Goal: Information Seeking & Learning: Learn about a topic

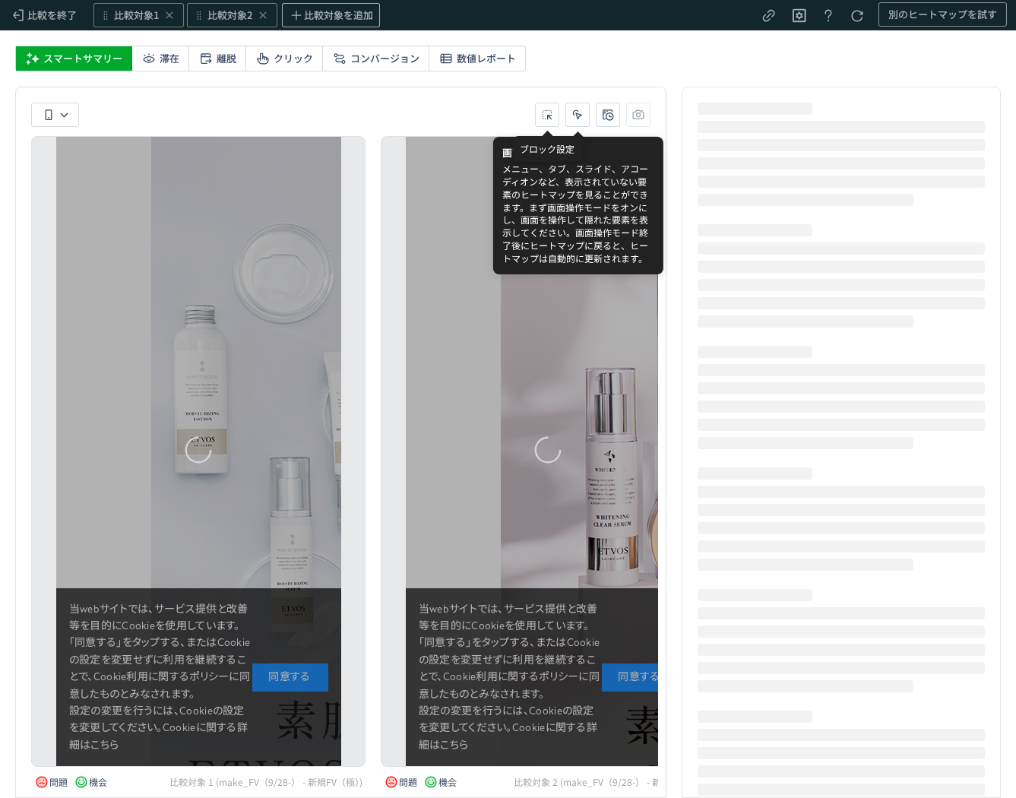
click at [270, 652] on div "heatmap-list-container" at bounding box center [198, 451] width 285 height 629
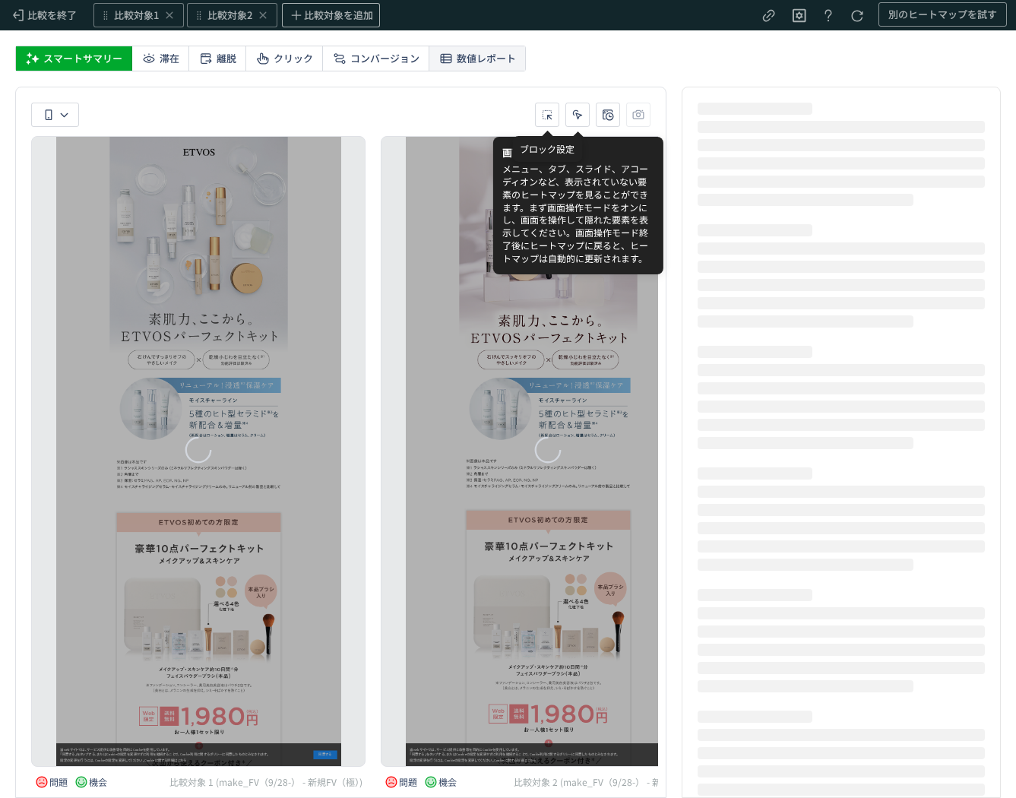
click at [503, 65] on span "数値レポート" at bounding box center [486, 58] width 59 height 24
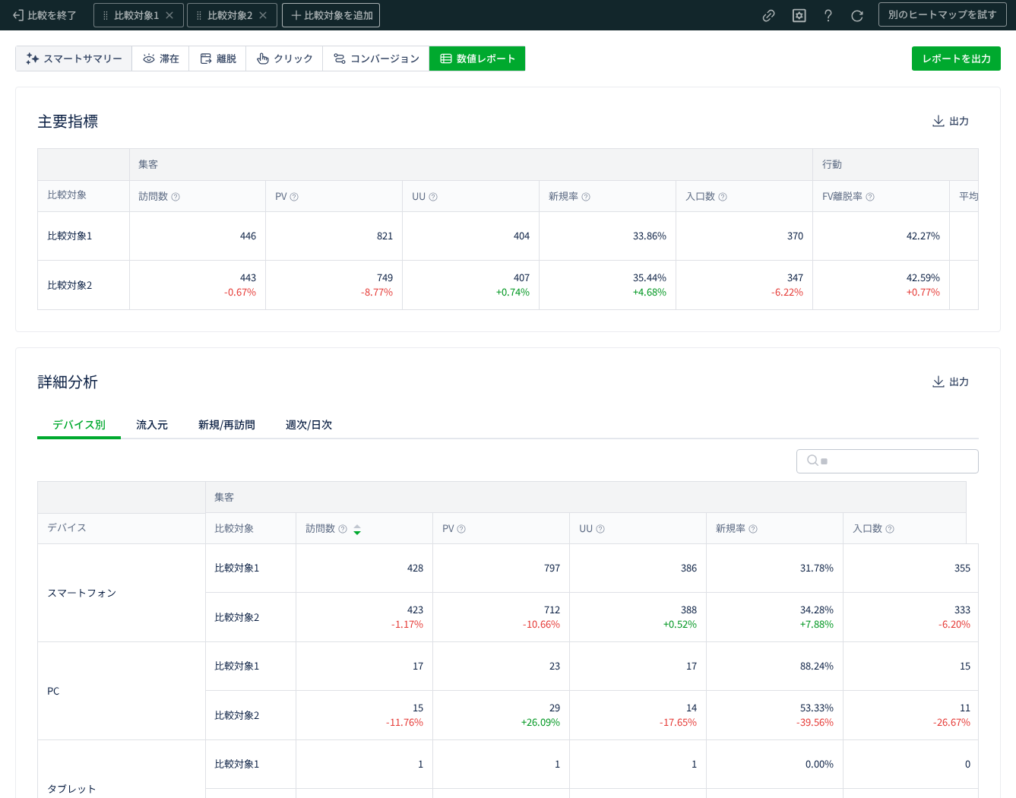
click at [91, 59] on span "スマートサマリー" at bounding box center [82, 58] width 79 height 24
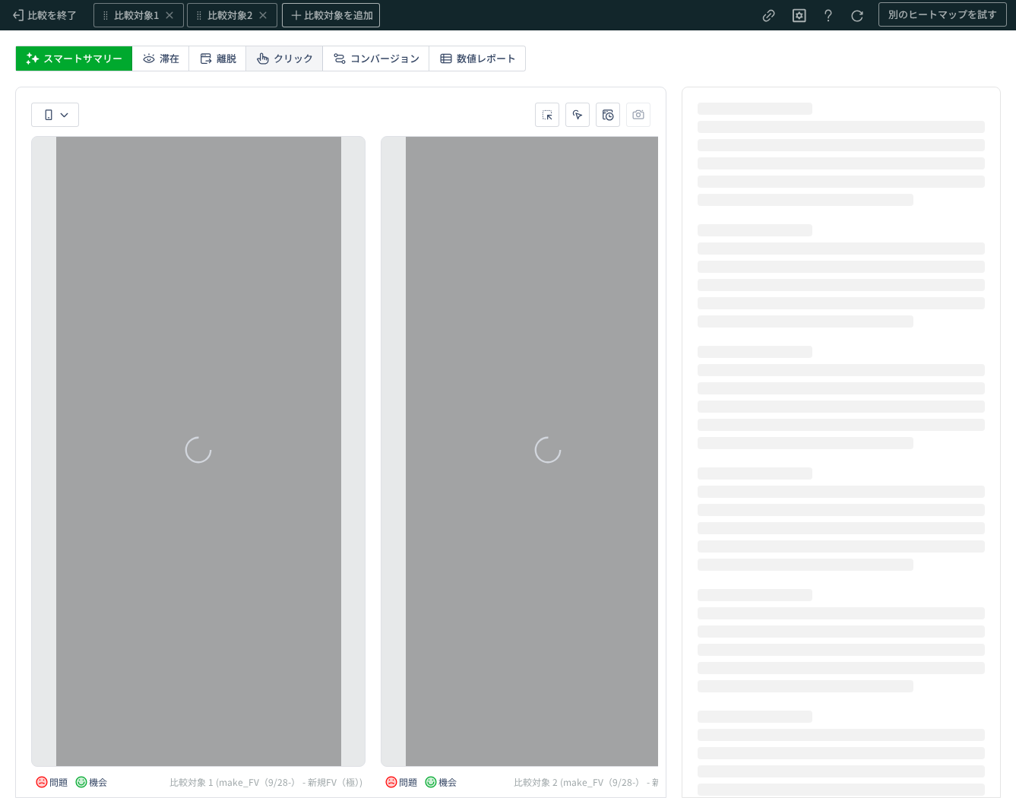
click at [277, 53] on span "クリック" at bounding box center [294, 58] width 40 height 24
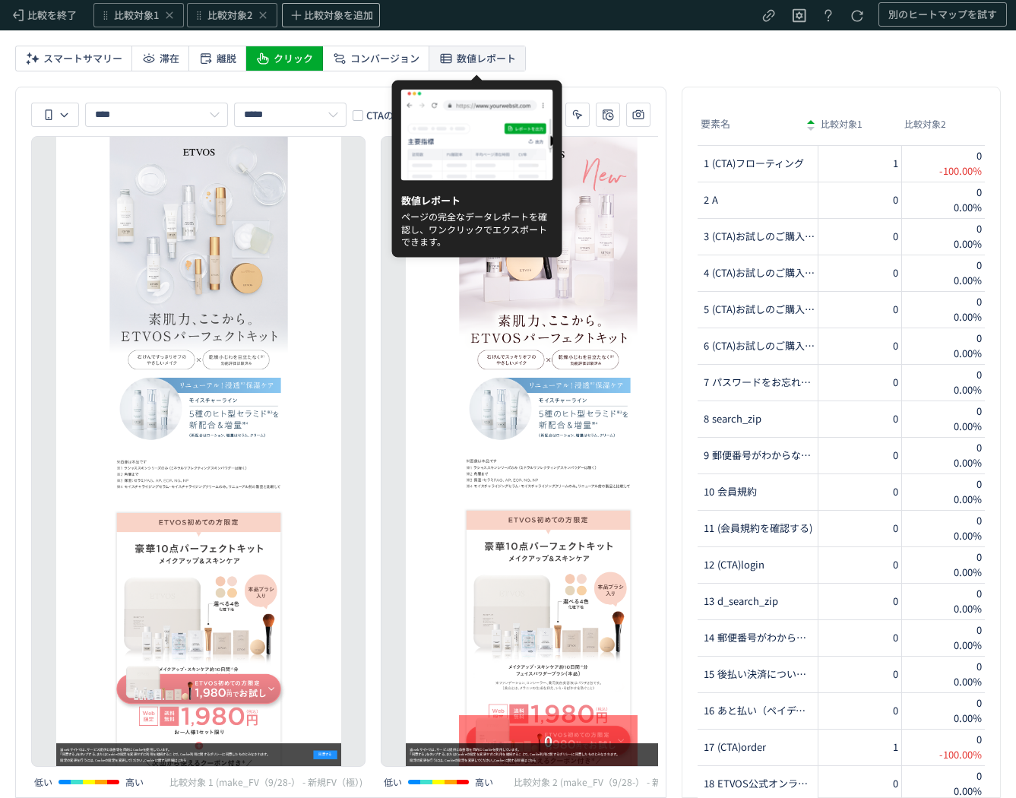
click at [498, 56] on span "数値レポート" at bounding box center [486, 58] width 59 height 24
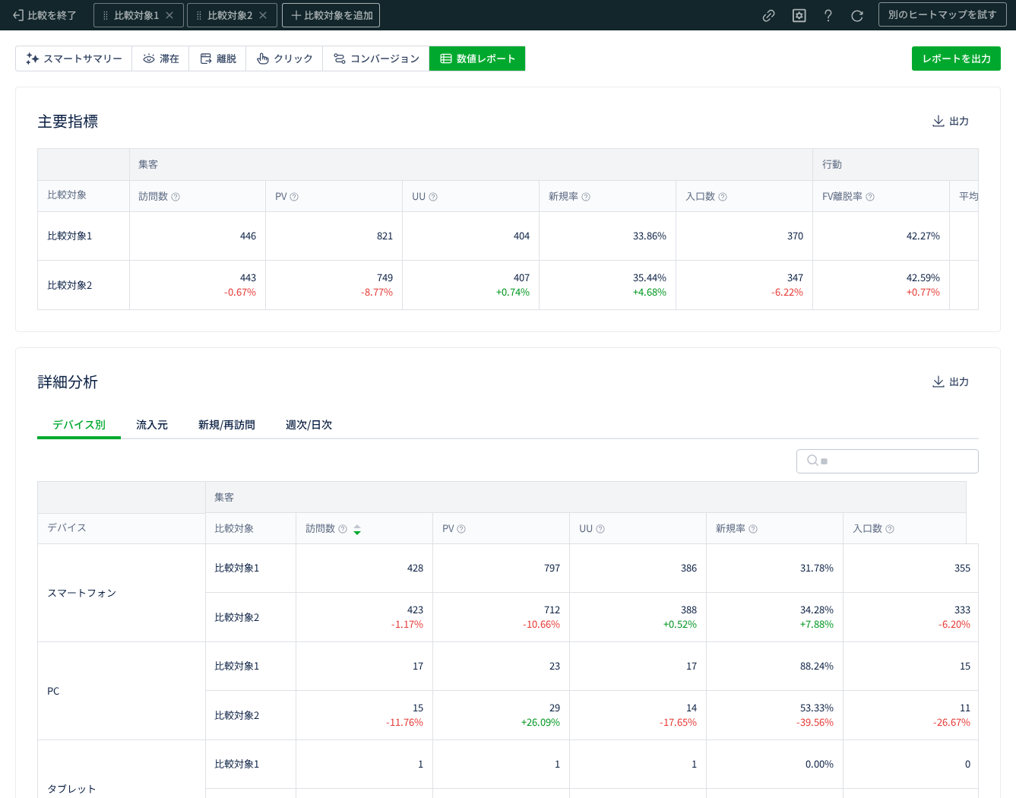
click at [599, 414] on div "デバイス別 流入元 新規/再訪問 週次/日次" at bounding box center [508, 424] width 942 height 30
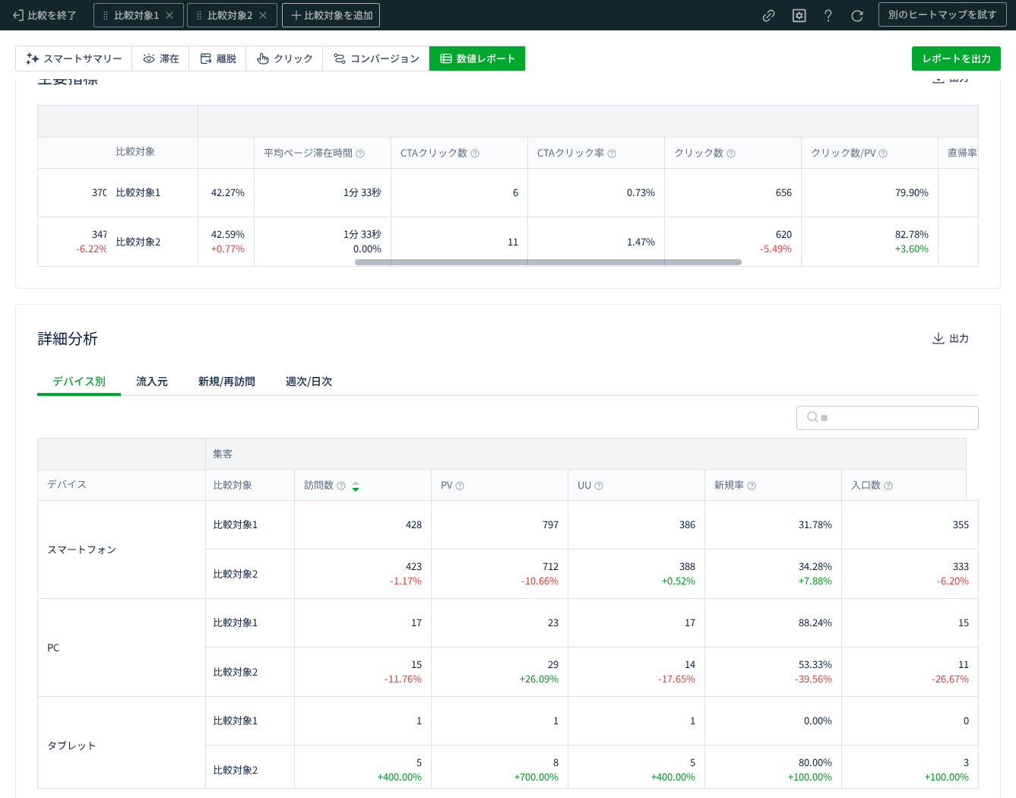
scroll to position [0, 764]
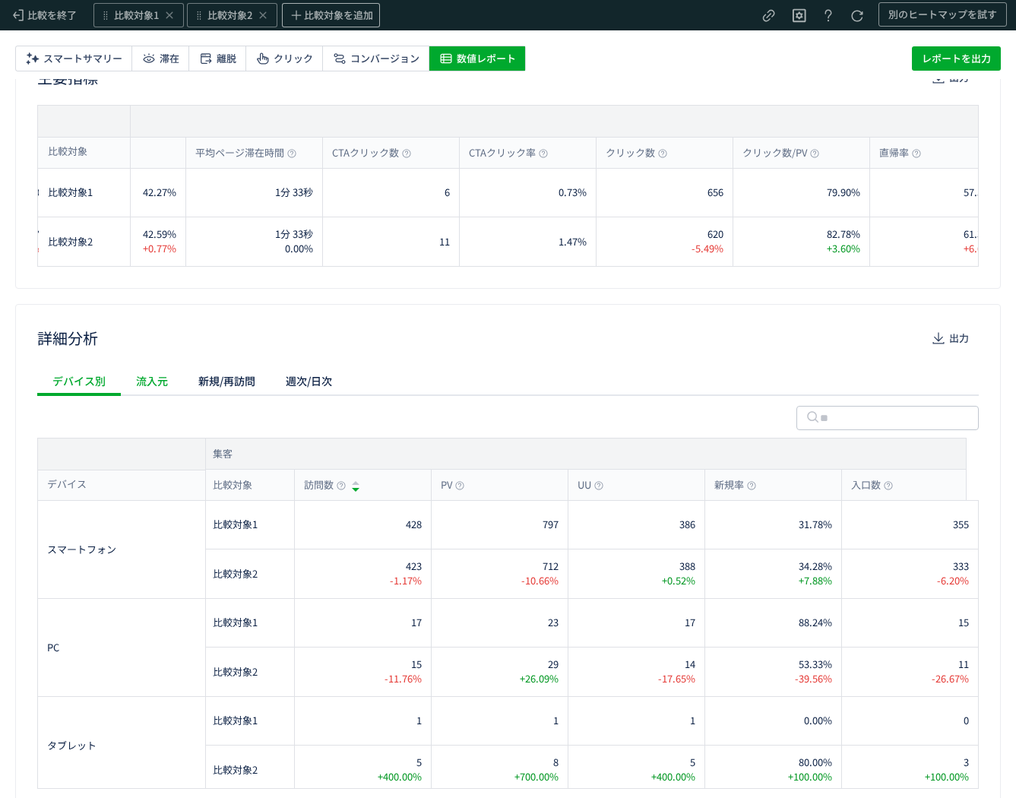
click at [153, 383] on div "流入元" at bounding box center [152, 381] width 62 height 30
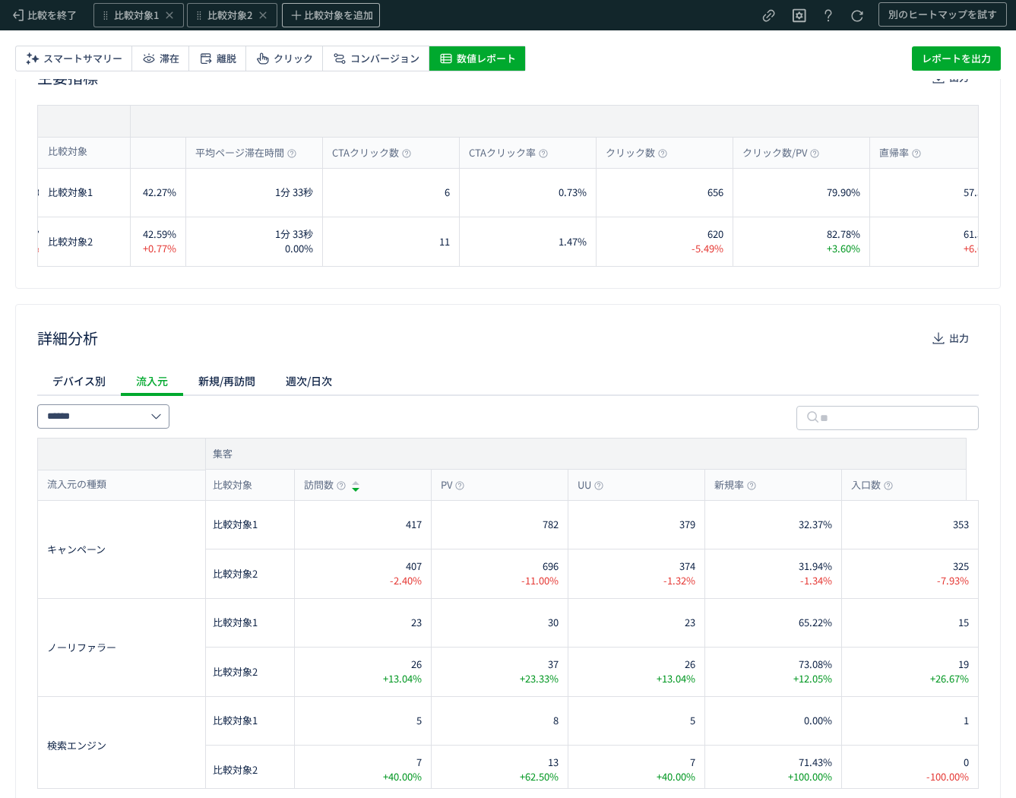
click at [135, 413] on input "******" at bounding box center [103, 416] width 132 height 24
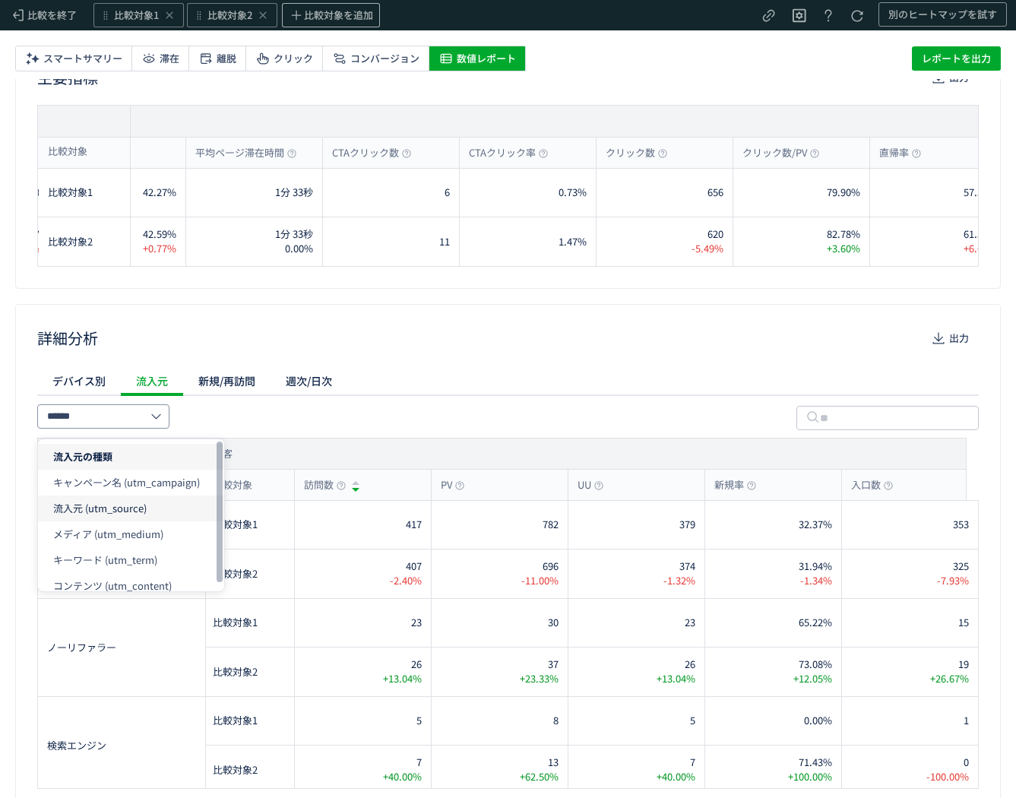
click at [104, 506] on span "流入元 (utm_source)" at bounding box center [100, 508] width 94 height 14
type input "**********"
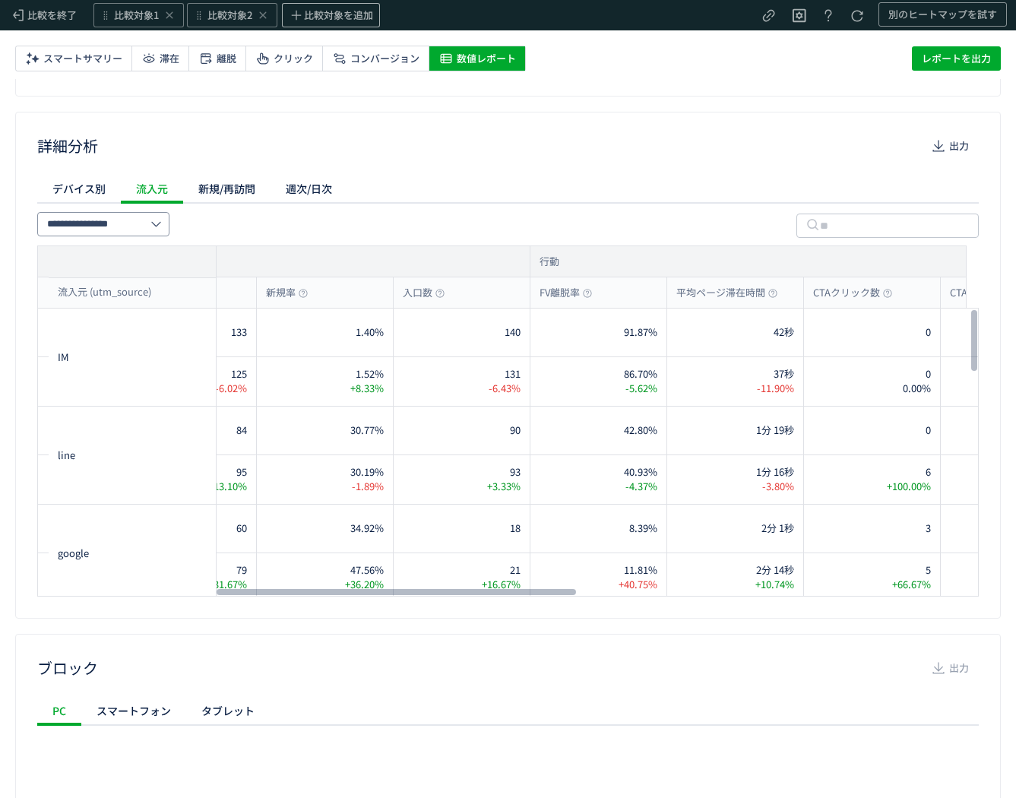
scroll to position [0, 460]
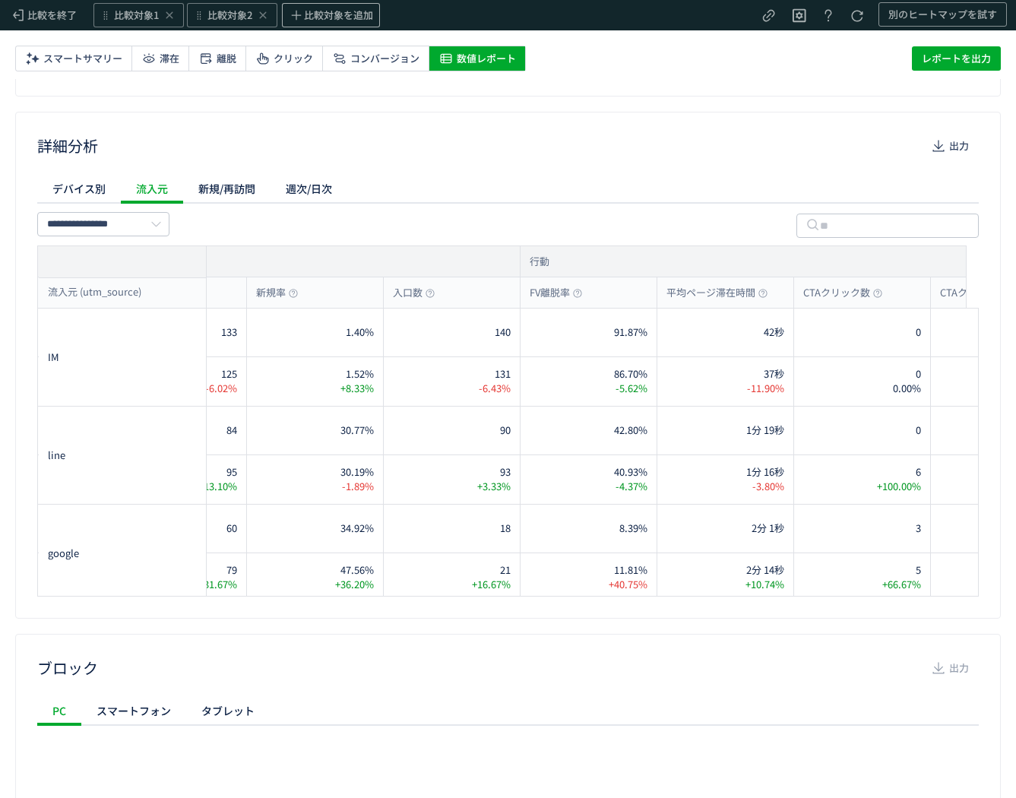
click at [702, 149] on div "詳細分析 出力" at bounding box center [508, 146] width 942 height 24
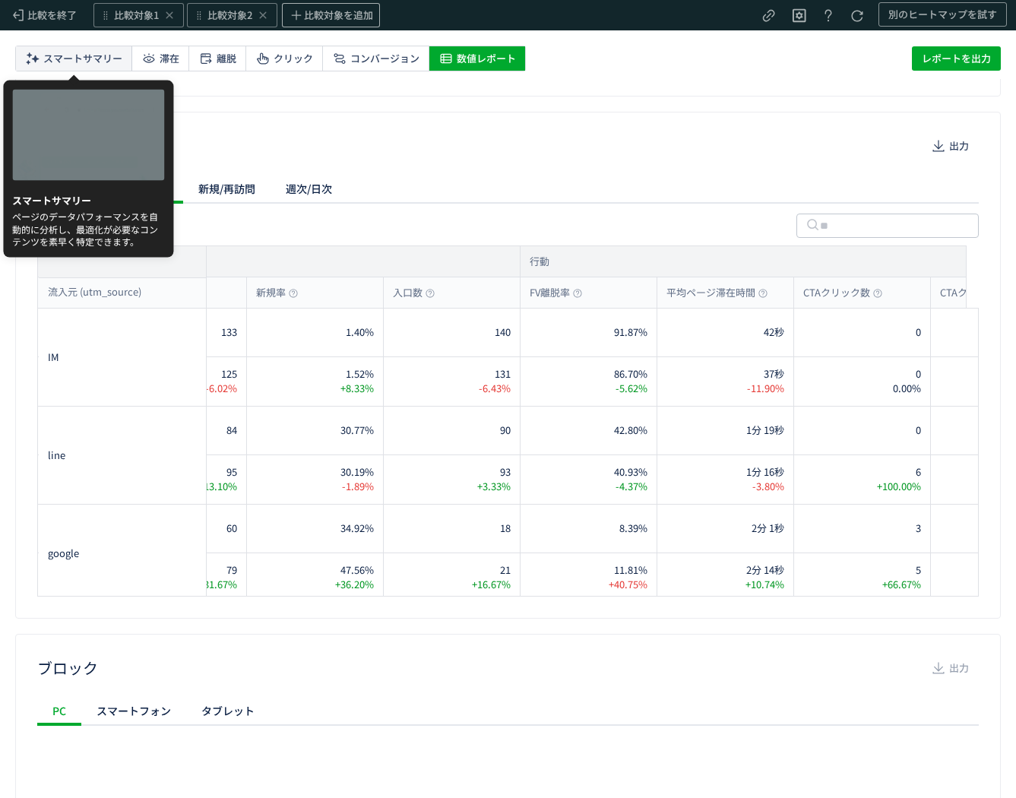
click at [90, 62] on span "スマートサマリー" at bounding box center [82, 58] width 79 height 24
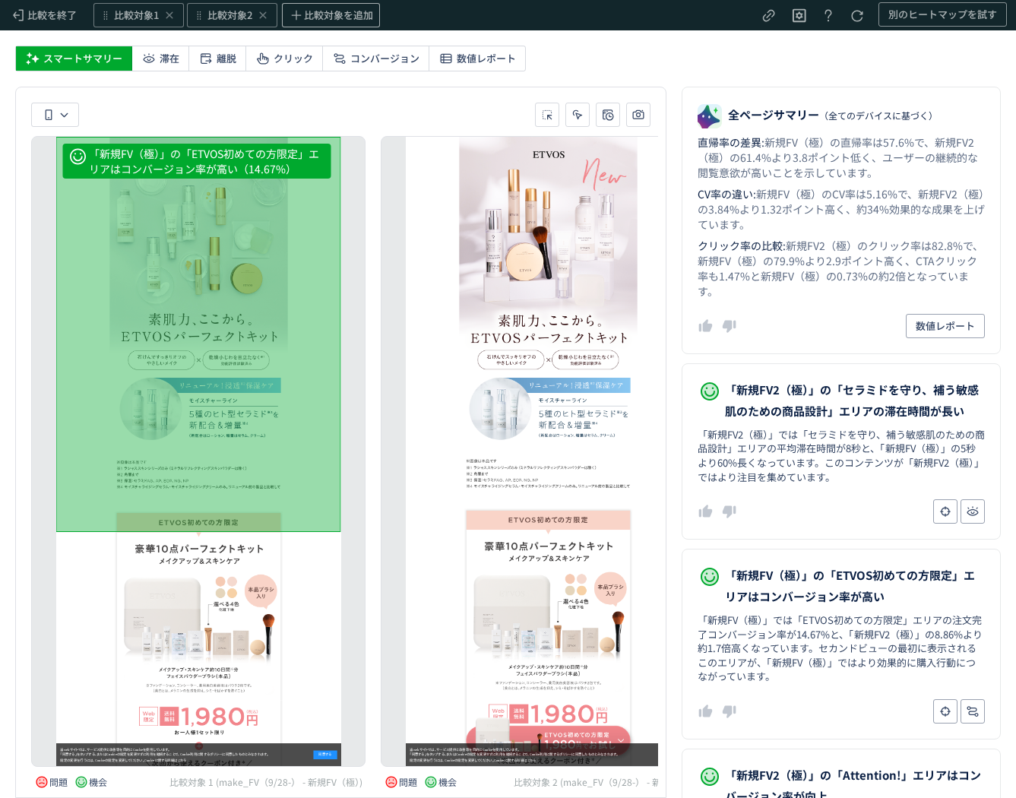
scroll to position [0, 0]
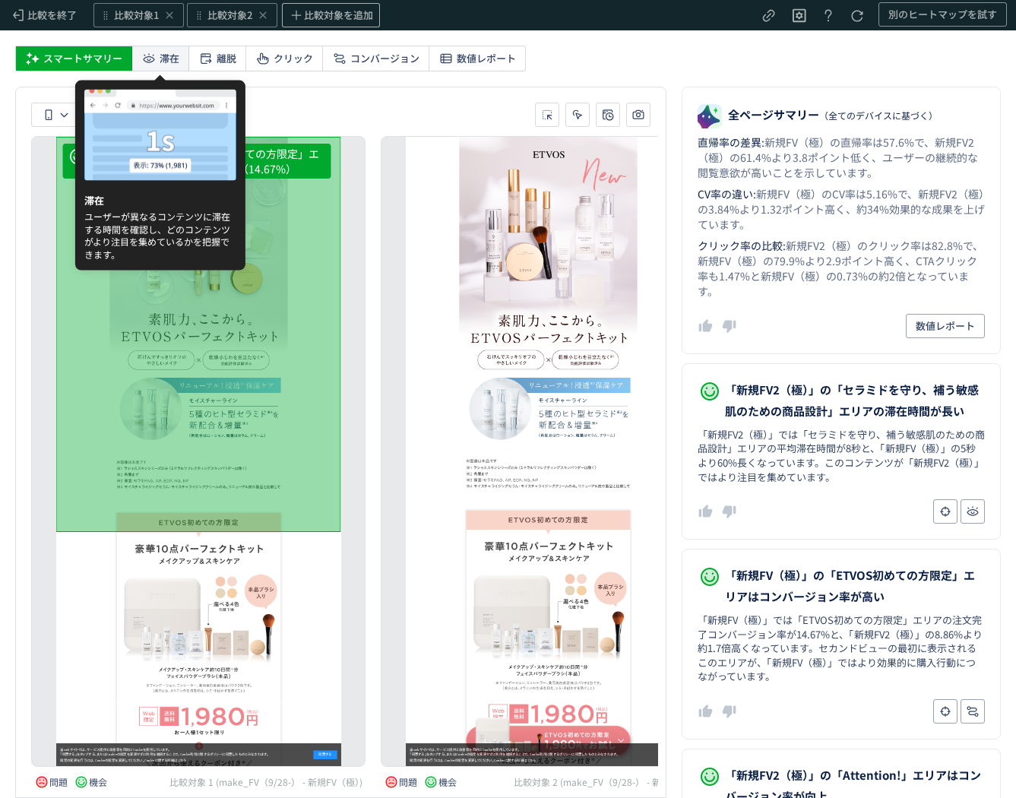
click at [153, 53] on icon at bounding box center [148, 58] width 15 height 15
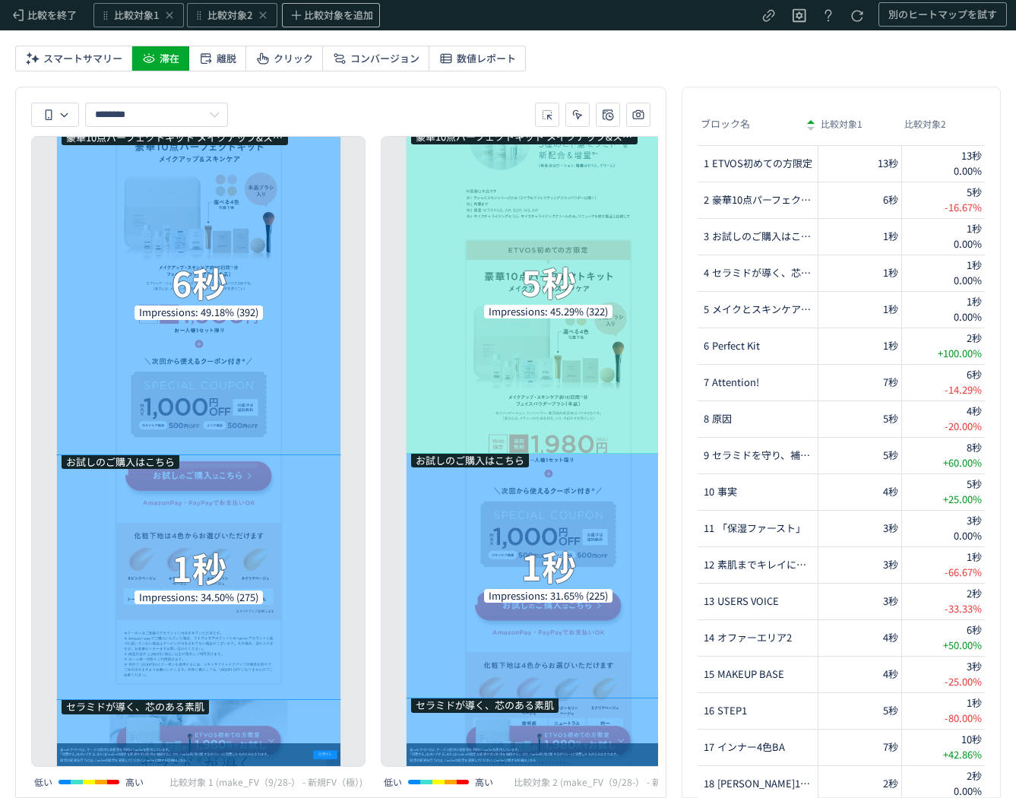
scroll to position [1283, 0]
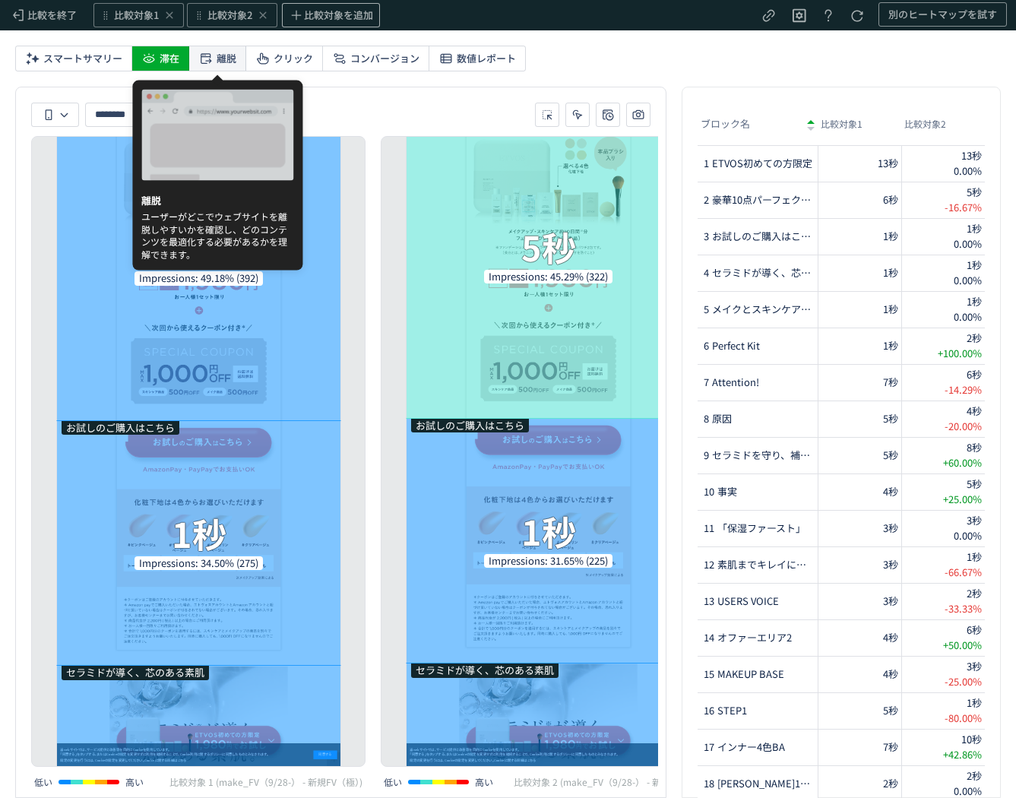
click at [213, 57] on icon at bounding box center [205, 58] width 15 height 15
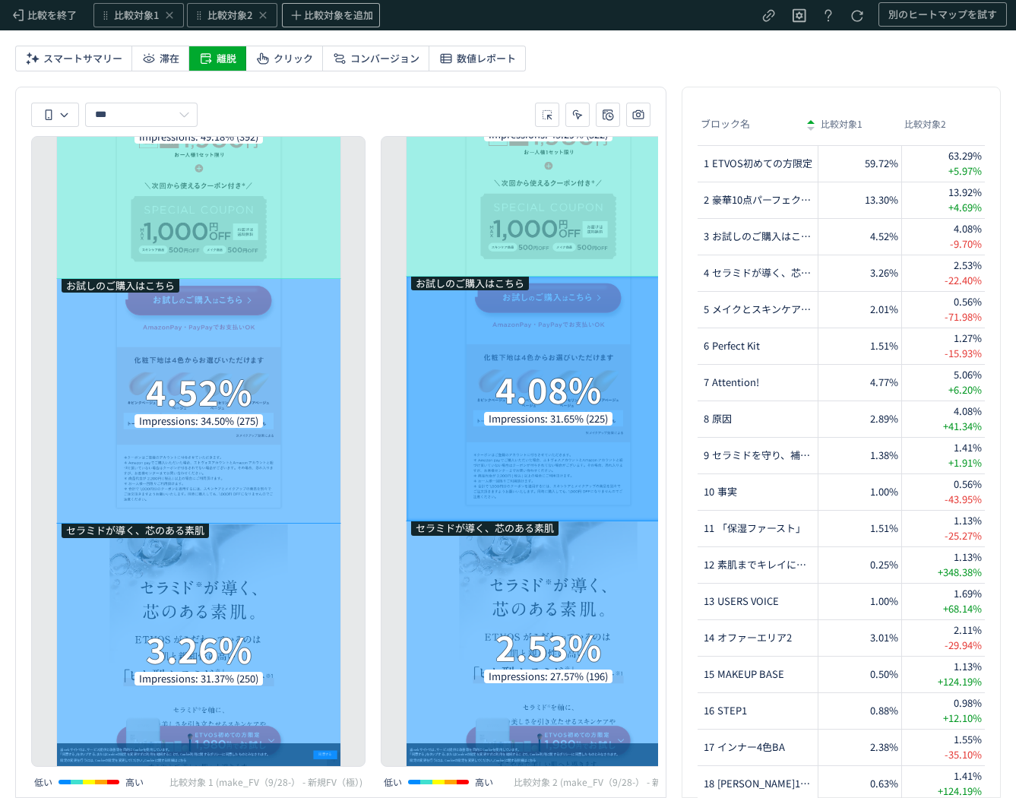
scroll to position [613, 0]
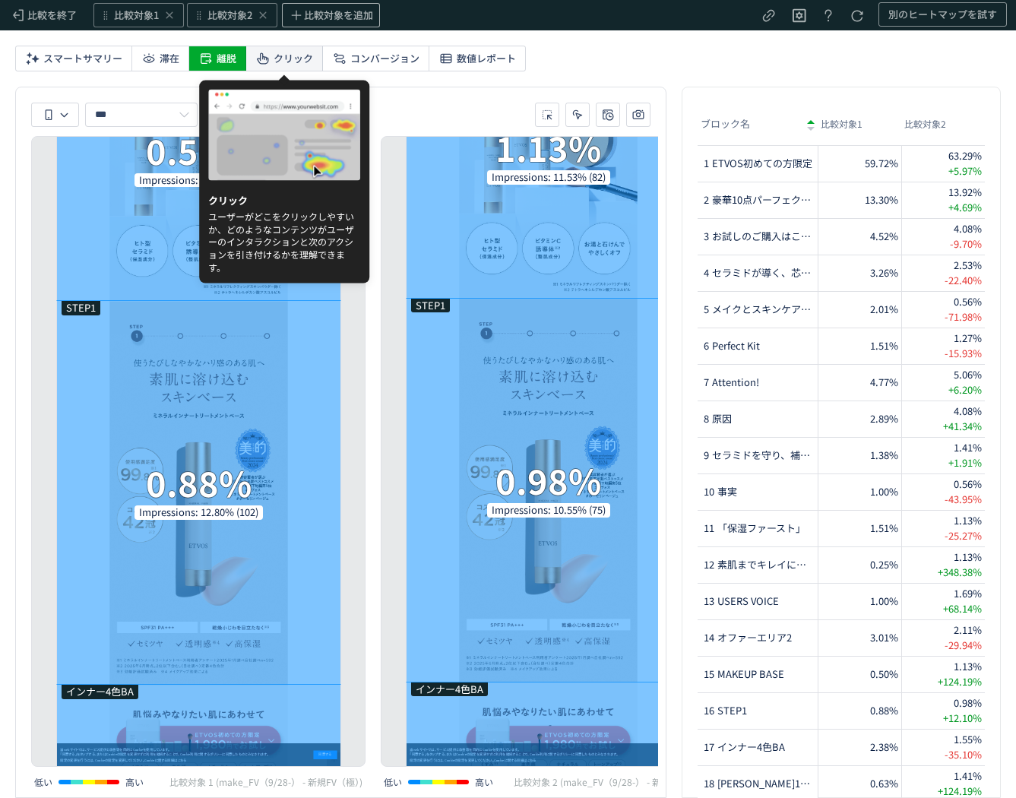
click at [313, 59] on div "クリック" at bounding box center [284, 58] width 77 height 24
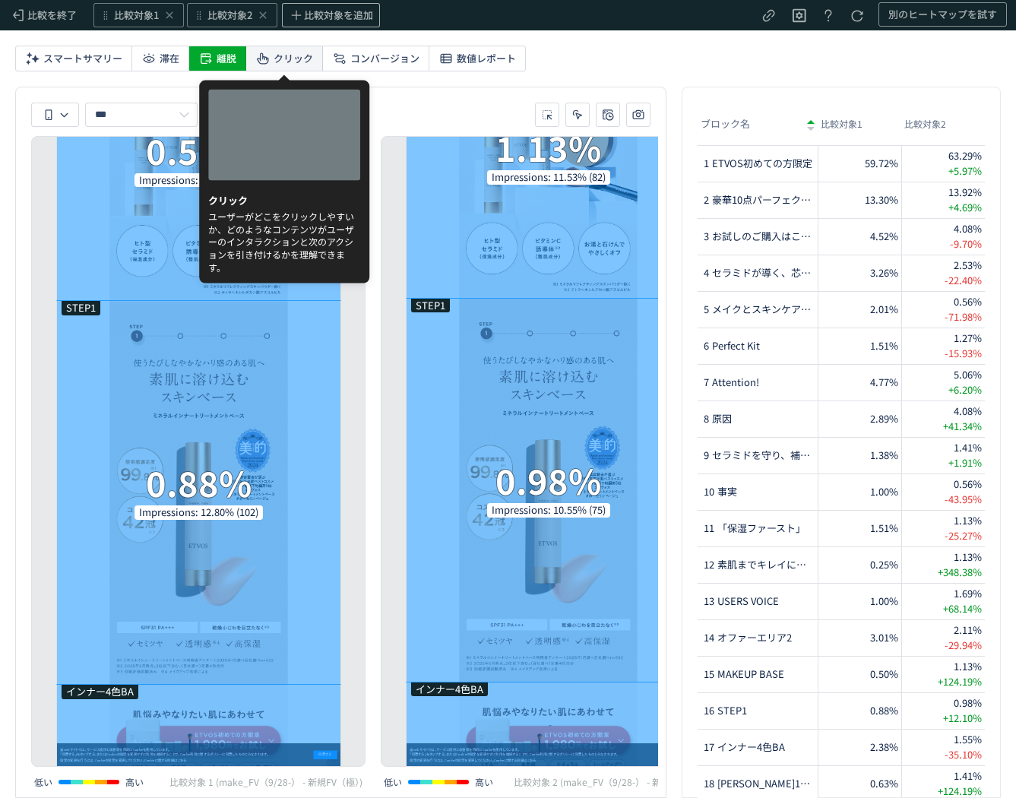
type input "*****"
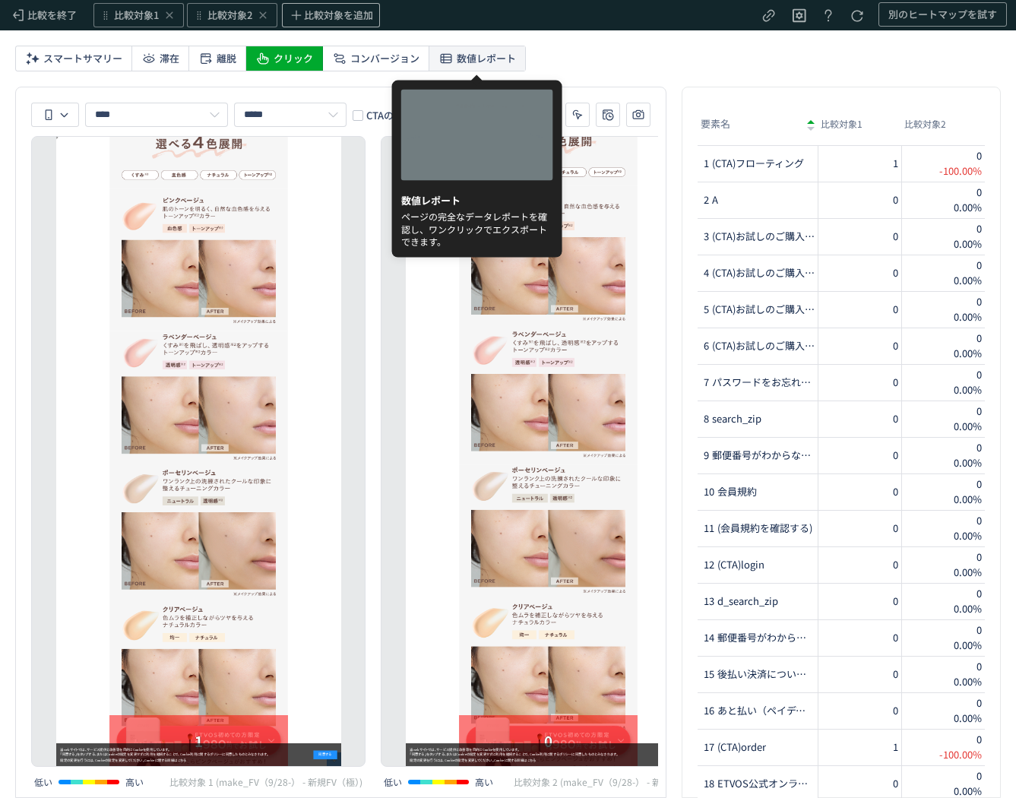
click at [476, 52] on span "数値レポート" at bounding box center [486, 58] width 59 height 24
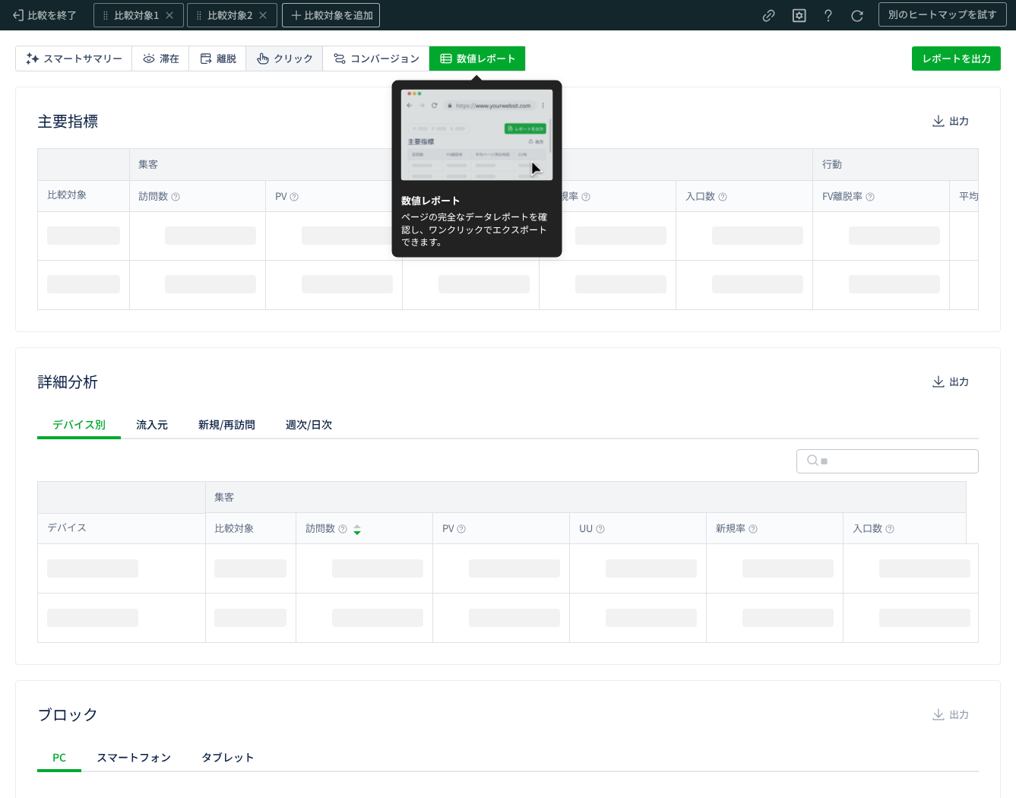
click at [360, 59] on span "コンバージョン" at bounding box center [384, 58] width 69 height 24
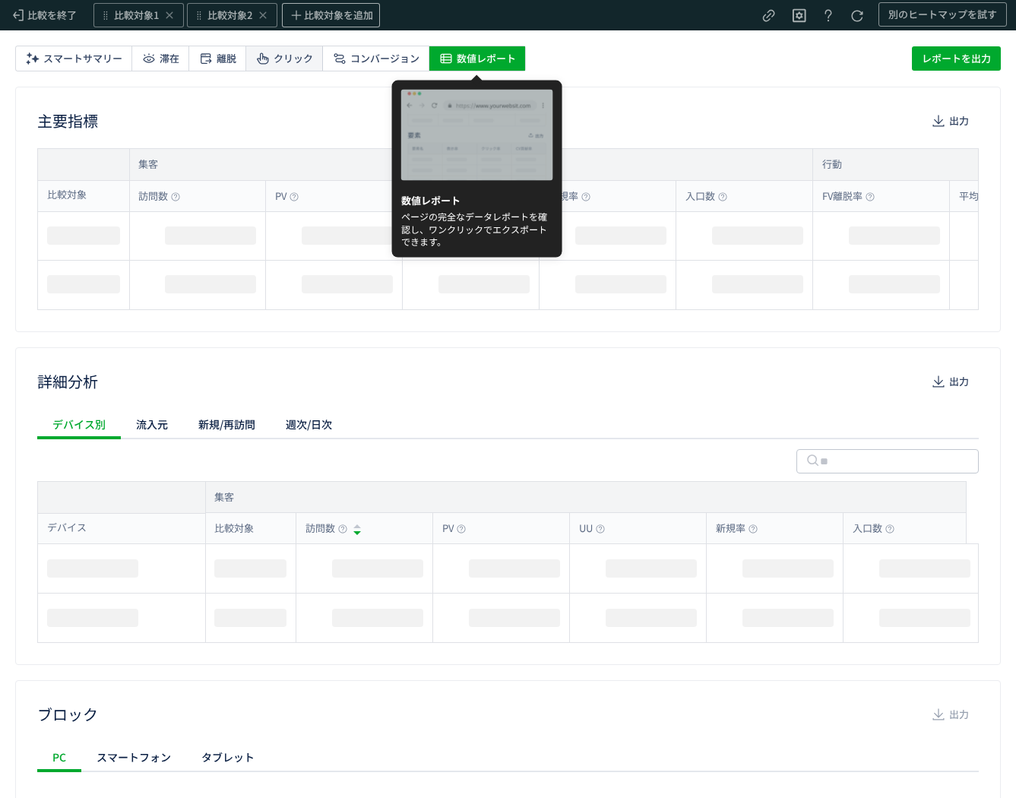
click at [280, 55] on span "クリック" at bounding box center [294, 58] width 40 height 24
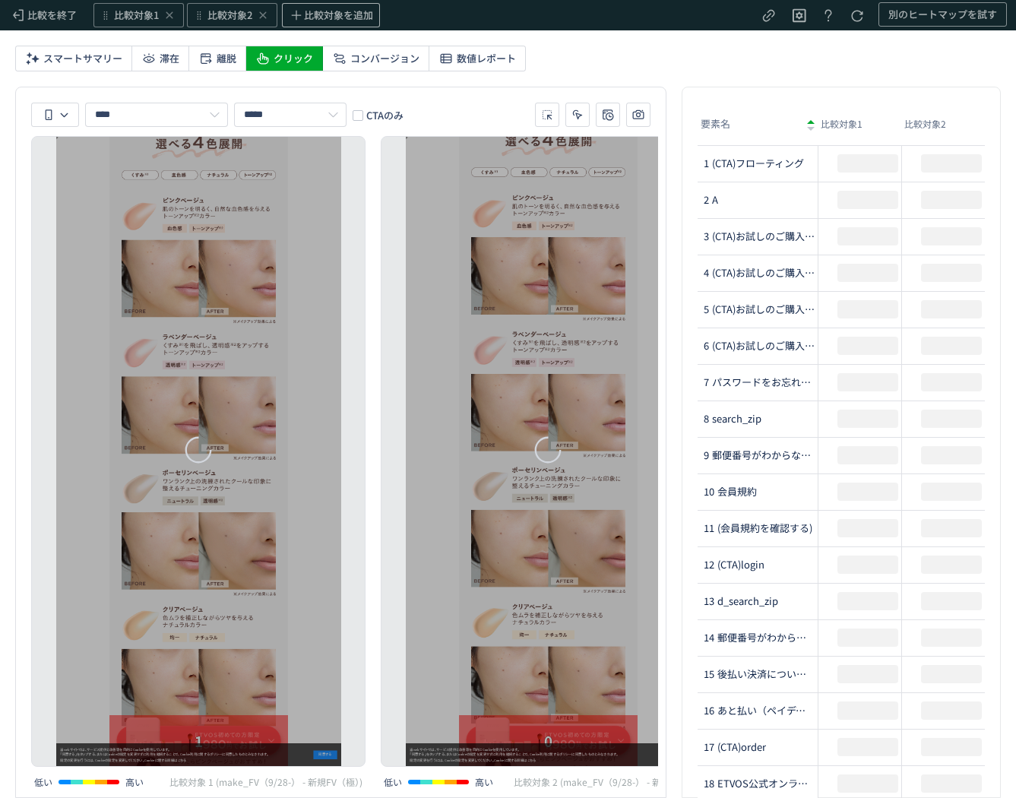
click at [266, 56] on icon at bounding box center [262, 58] width 15 height 15
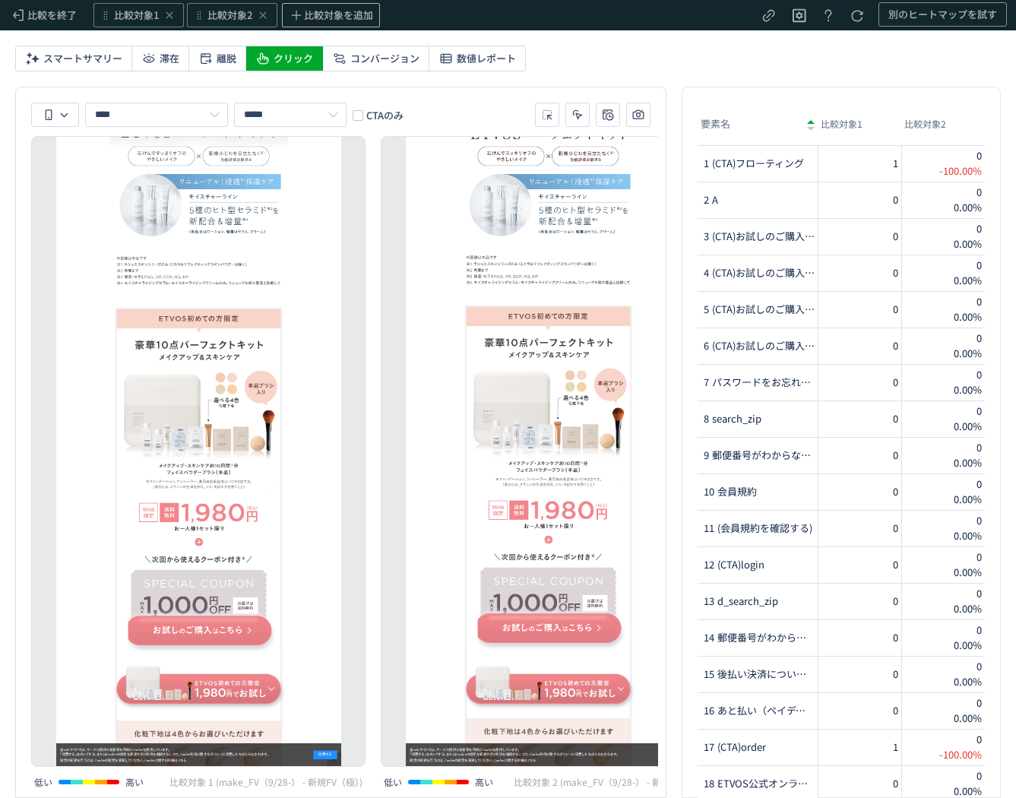
scroll to position [832, 0]
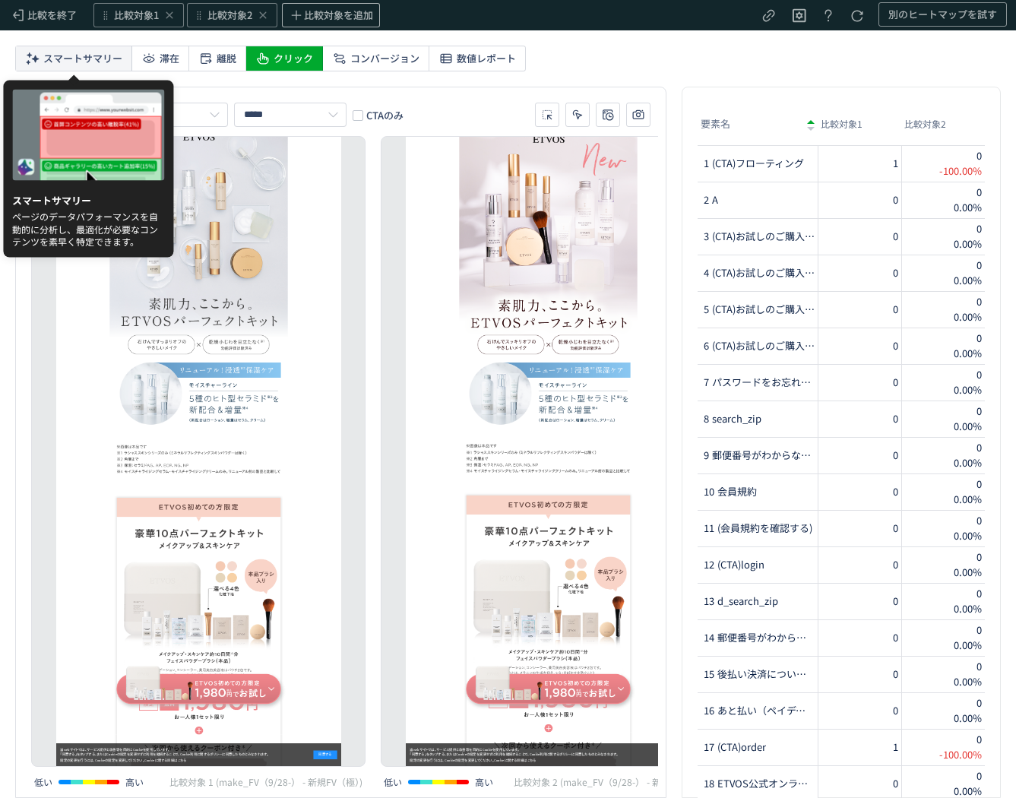
click at [70, 49] on span "スマートサマリー" at bounding box center [82, 58] width 79 height 24
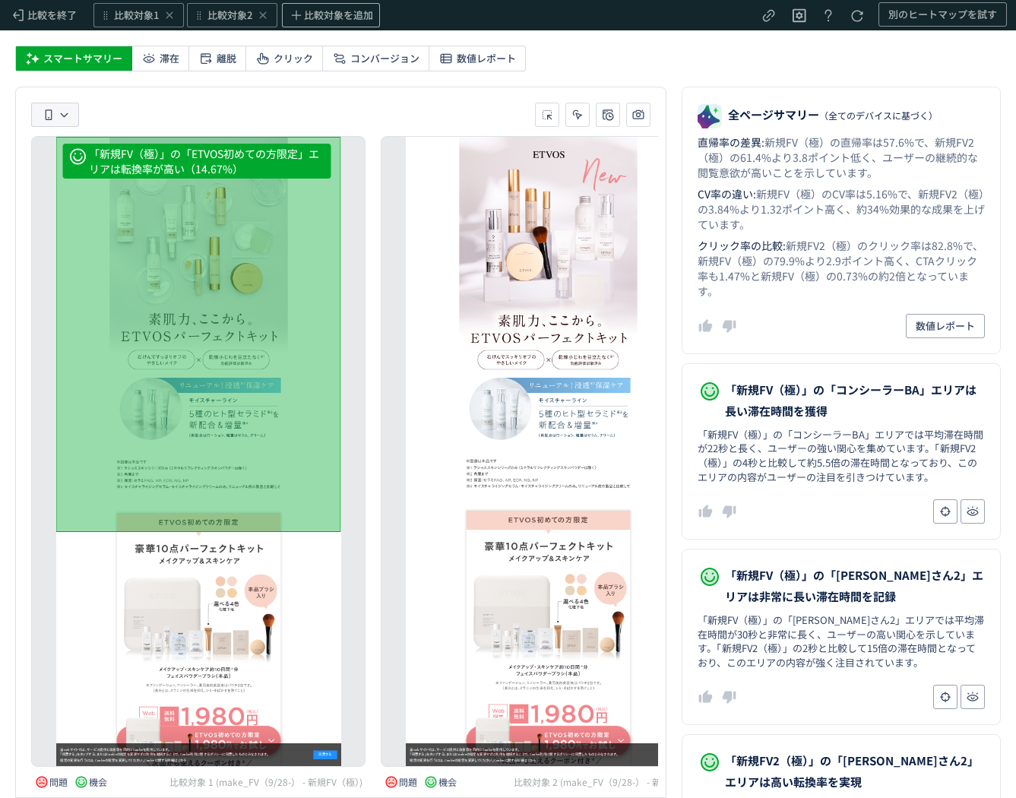
click at [55, 115] on icon "heatmap-toolbar-container" at bounding box center [48, 114] width 15 height 15
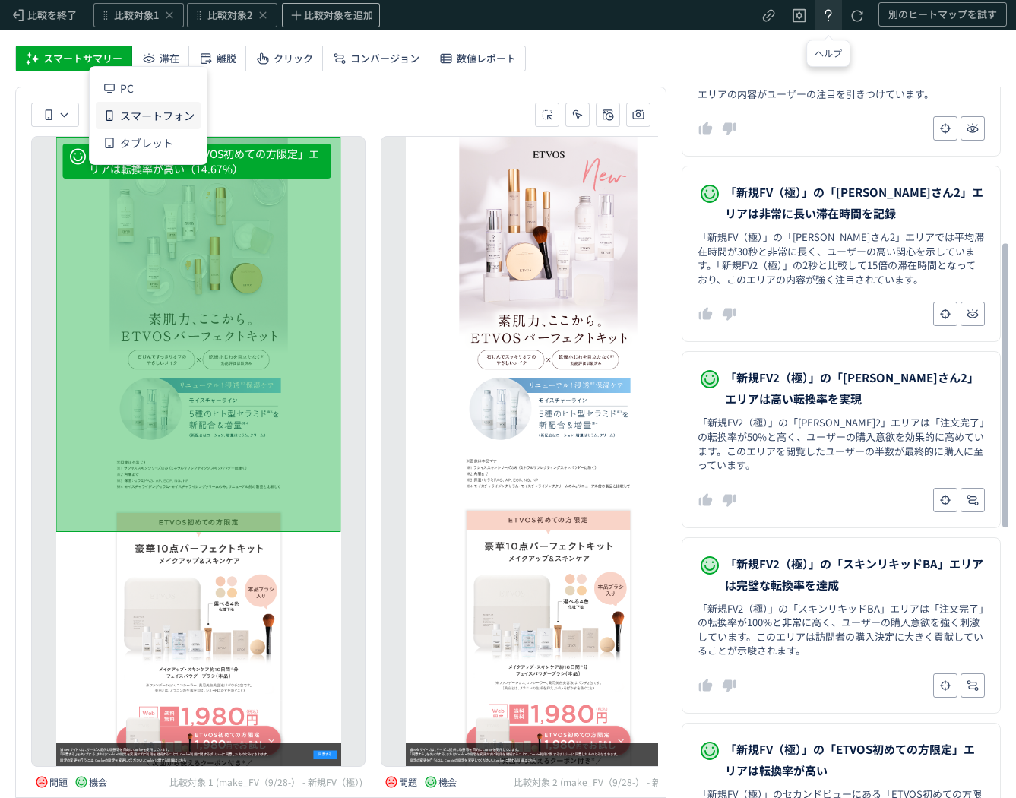
scroll to position [389, 0]
